Goal: Information Seeking & Learning: Learn about a topic

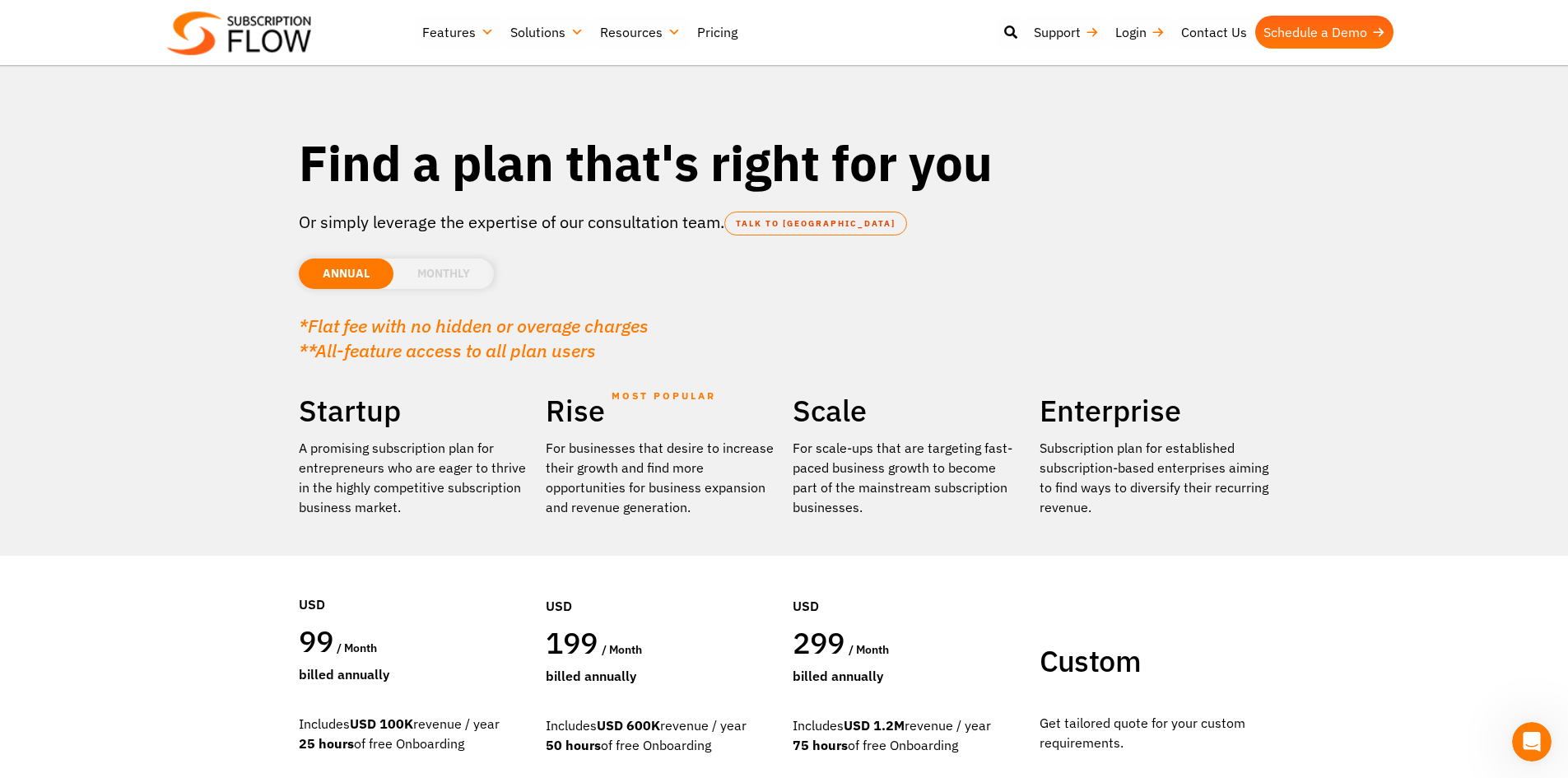
click at [276, 34] on img at bounding box center [239, 34] width 144 height 44
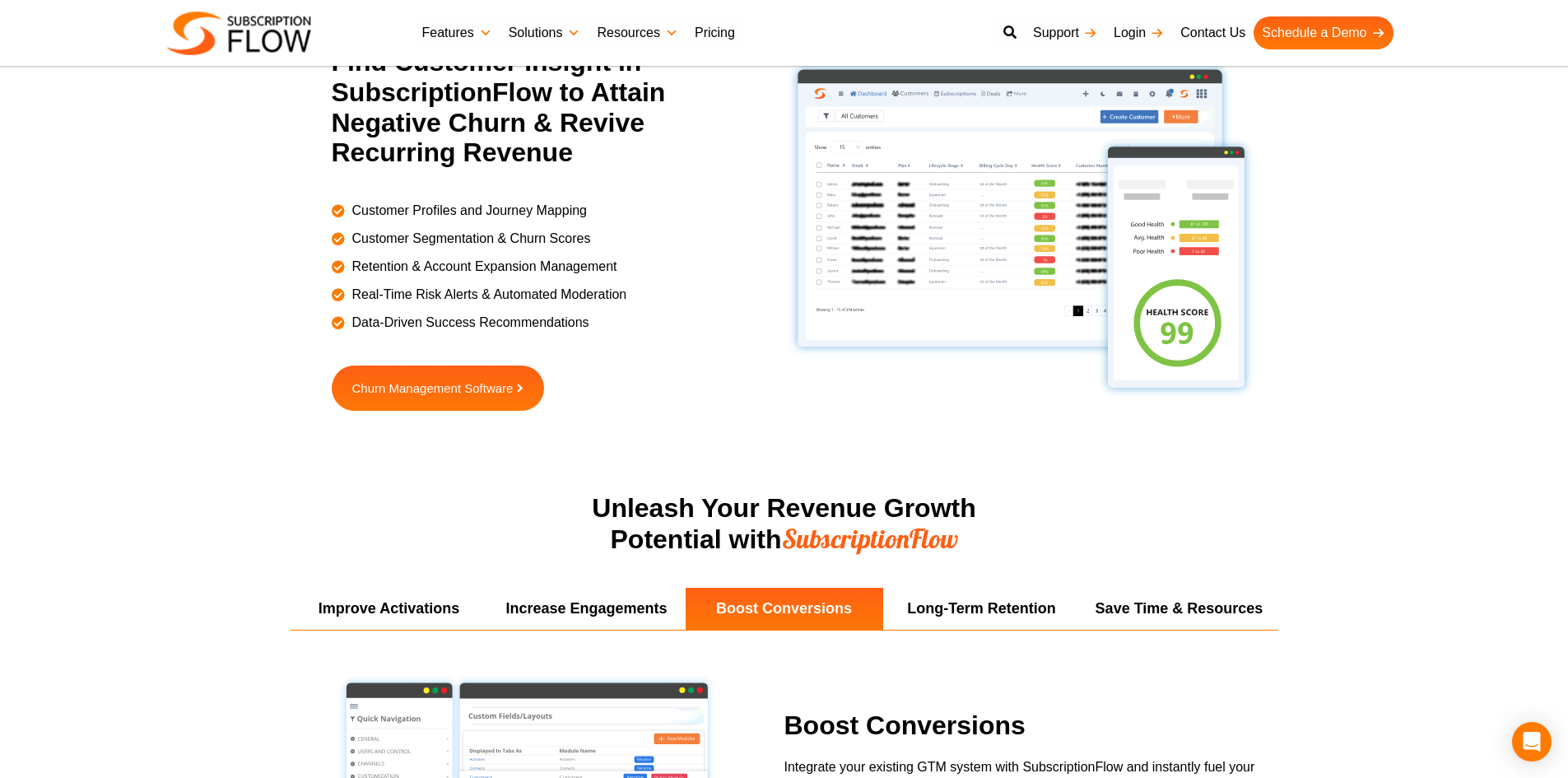
scroll to position [2635, 0]
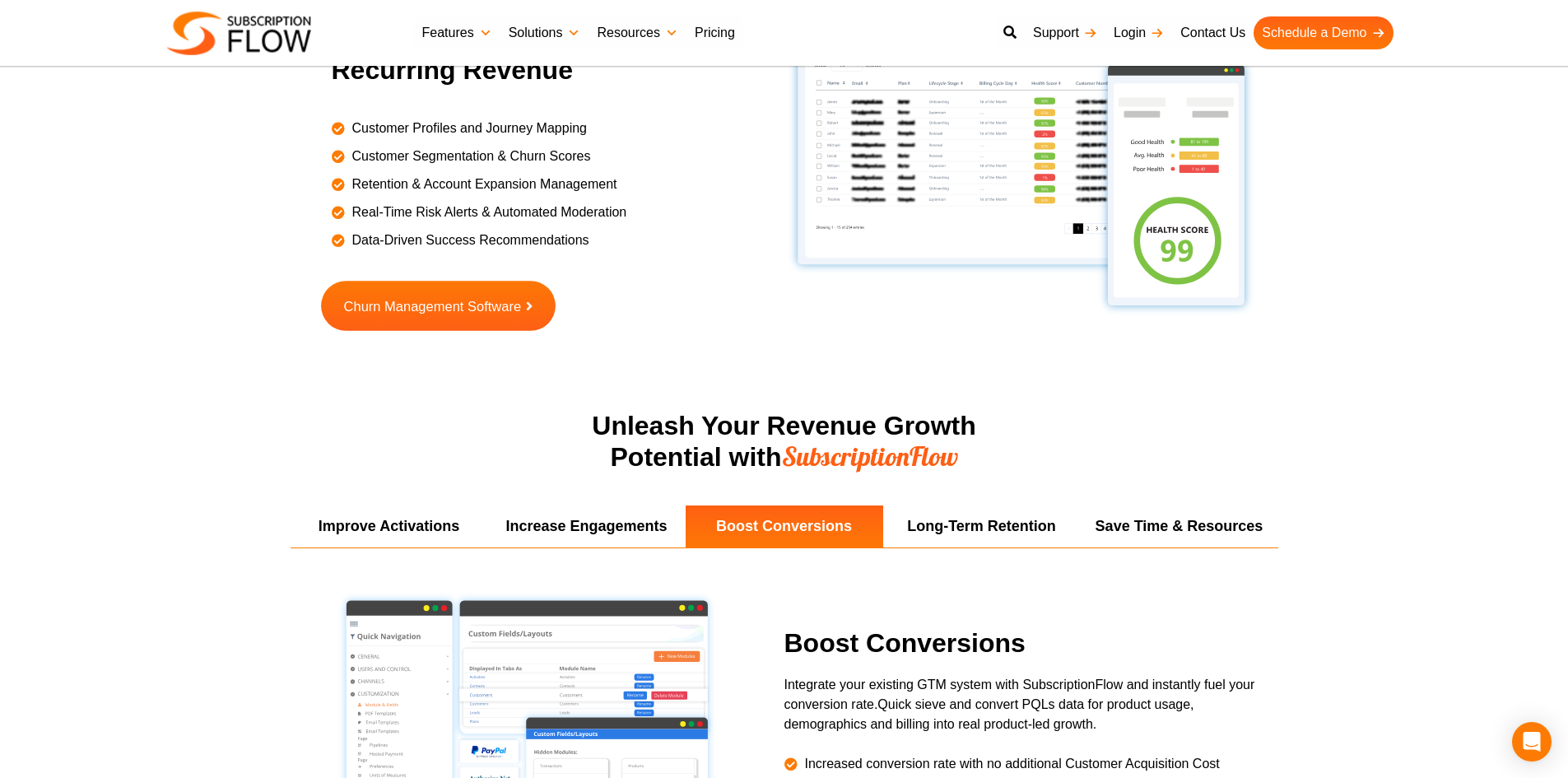
click at [465, 307] on span "Churn Management Software" at bounding box center [431, 306] width 177 height 14
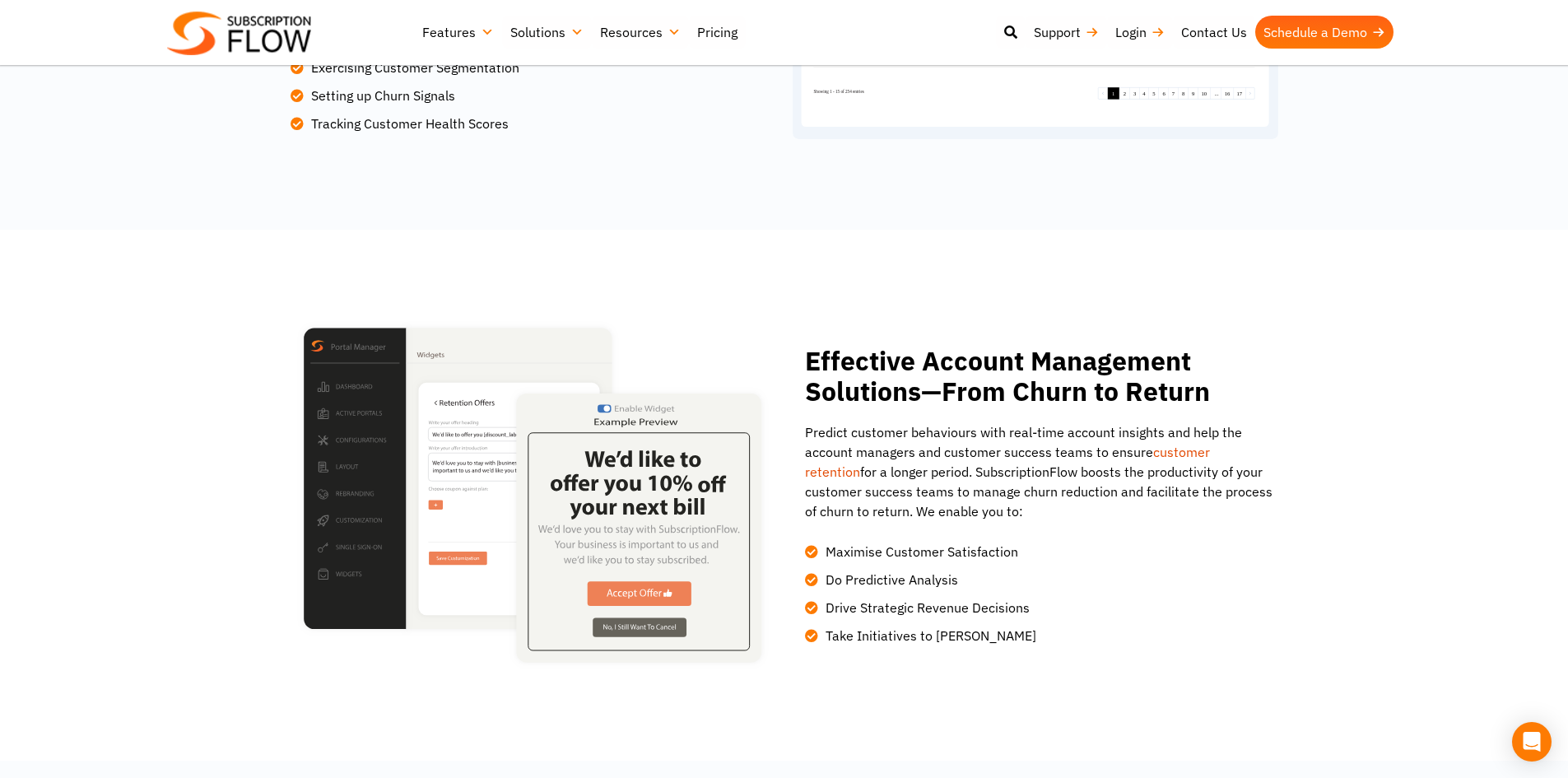
scroll to position [1976, 0]
